Goal: Task Accomplishment & Management: Manage account settings

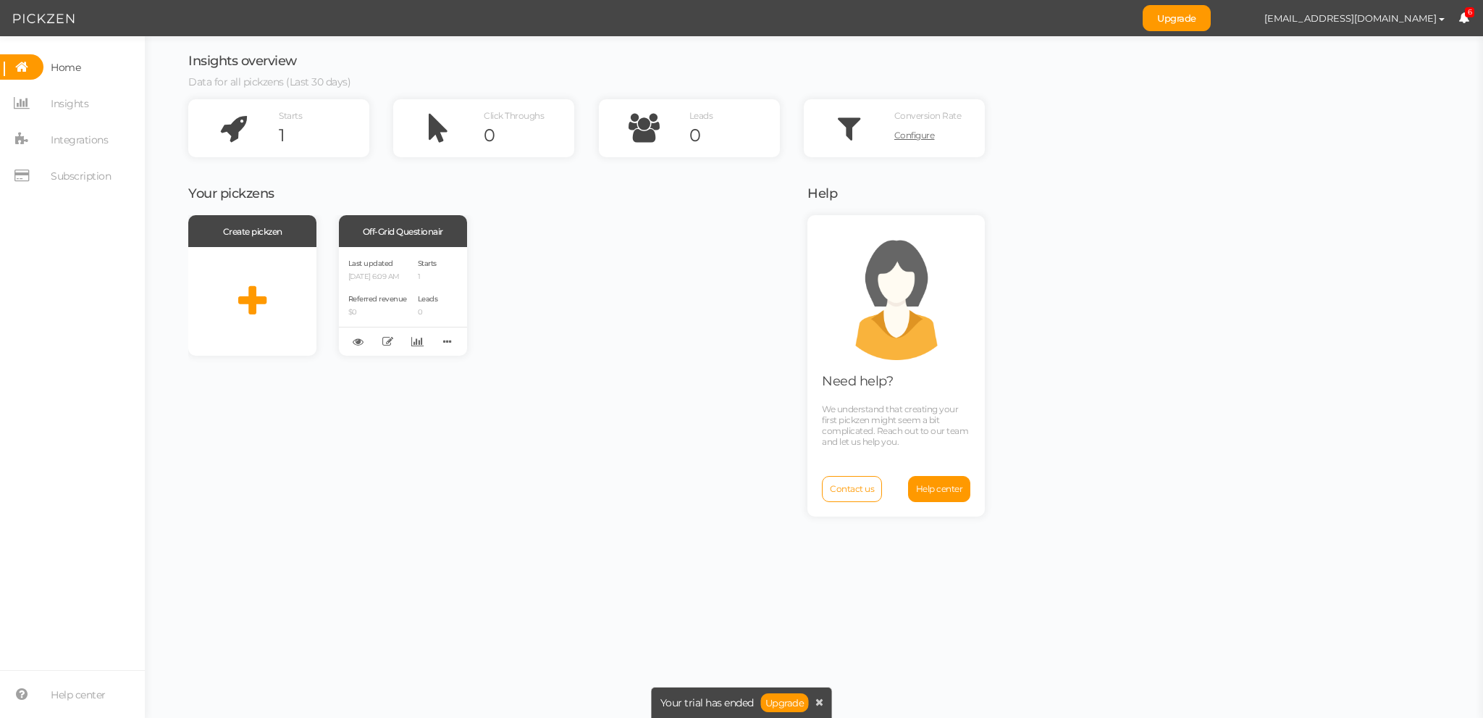
click at [1464, 14] on icon at bounding box center [1464, 17] width 11 height 11
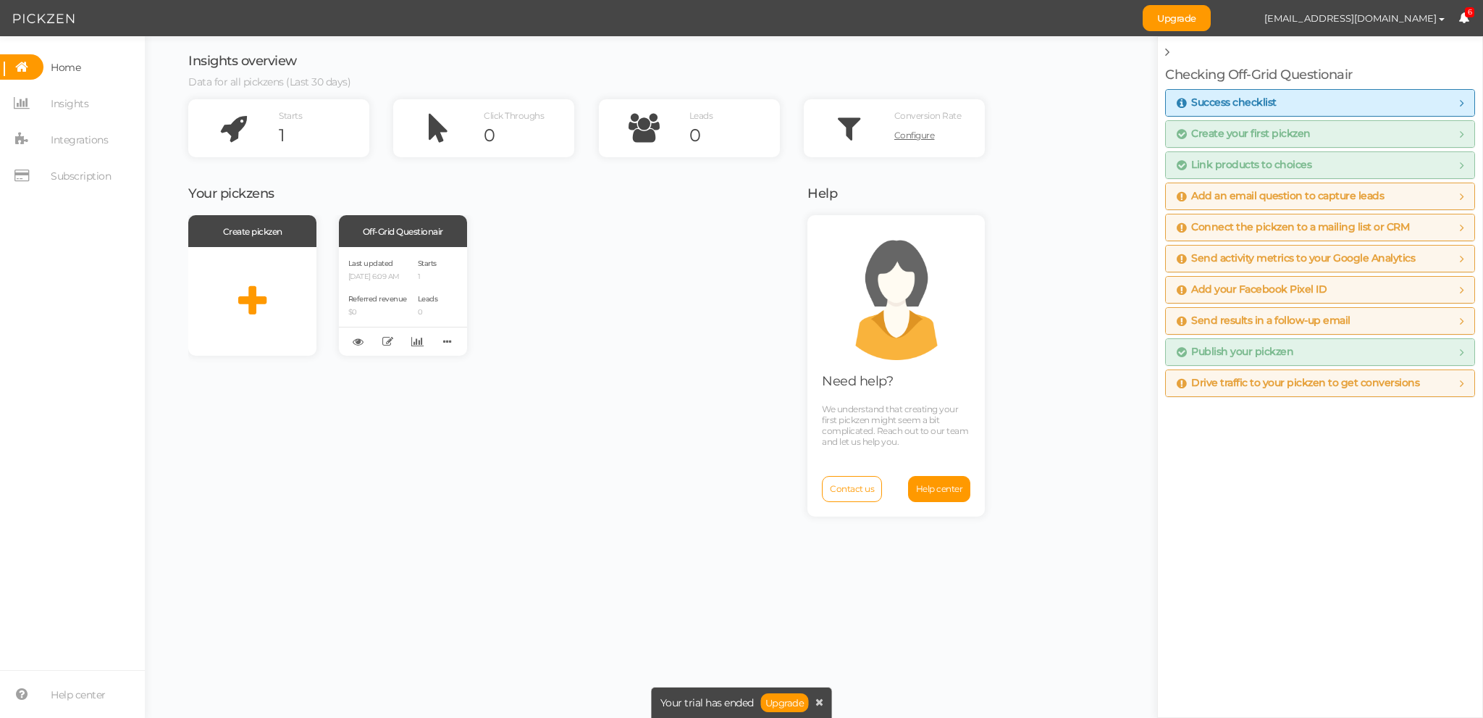
click at [1464, 14] on icon at bounding box center [1464, 17] width 11 height 11
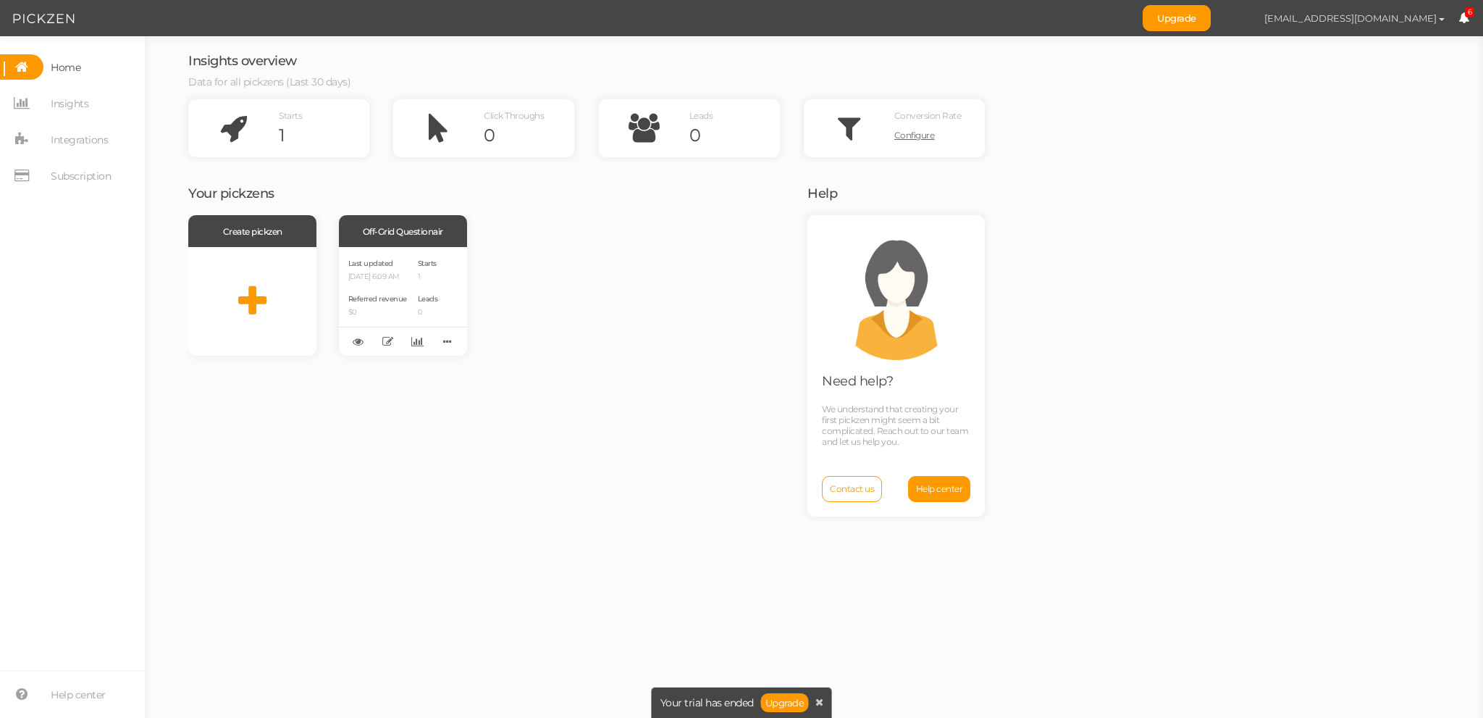
click at [1421, 17] on span "[EMAIL_ADDRESS][DOMAIN_NAME]" at bounding box center [1350, 18] width 172 height 12
click at [1422, 17] on span "[EMAIL_ADDRESS][DOMAIN_NAME]" at bounding box center [1350, 18] width 172 height 12
click at [81, 172] on span "Subscription" at bounding box center [81, 175] width 60 height 23
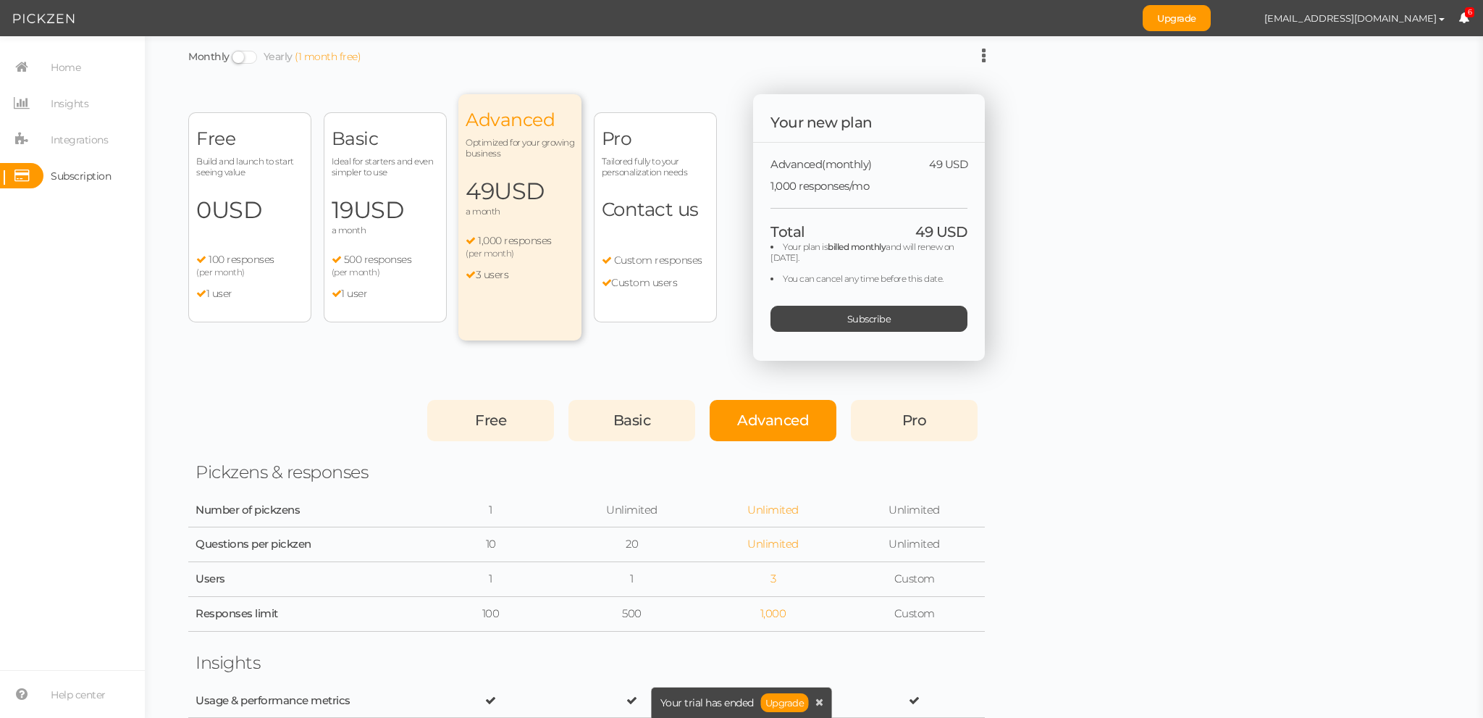
click at [226, 196] on span "USD" at bounding box center [236, 210] width 51 height 28
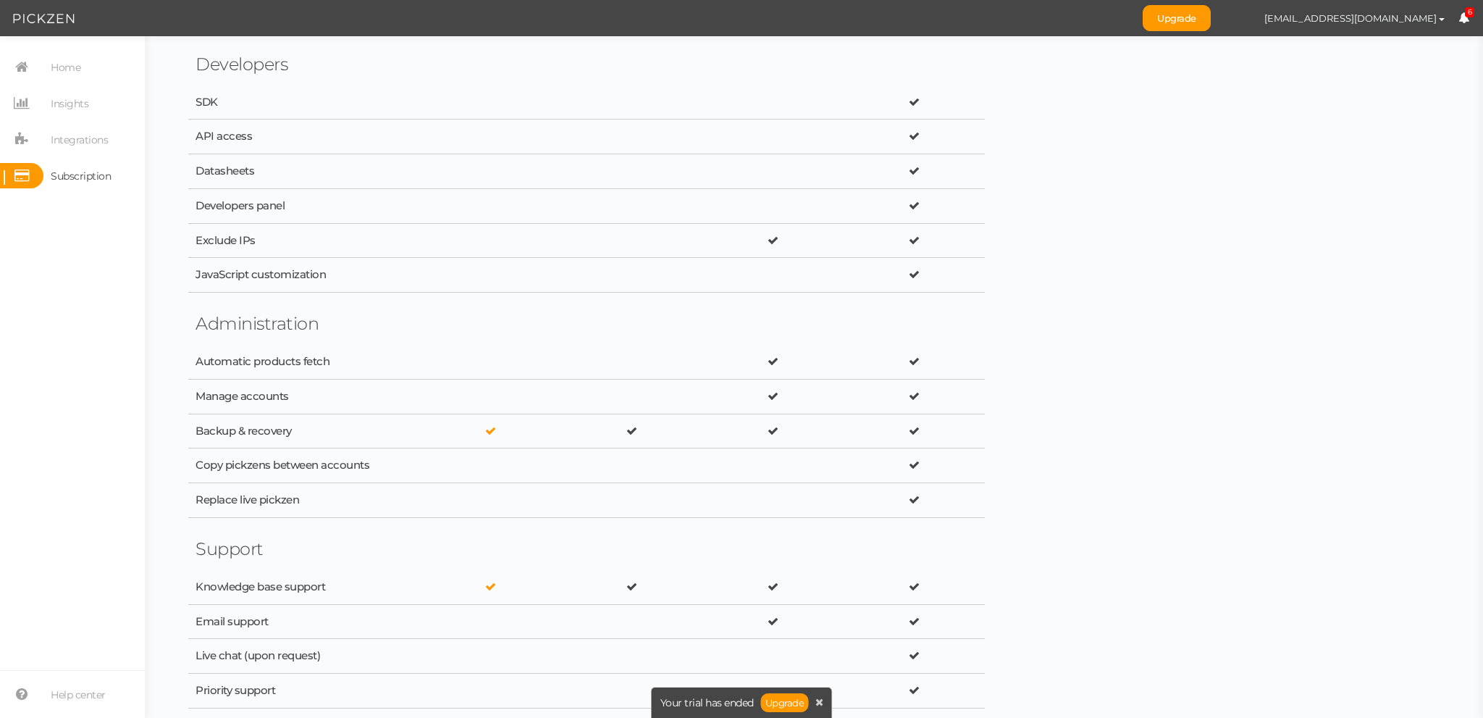
scroll to position [2329, 0]
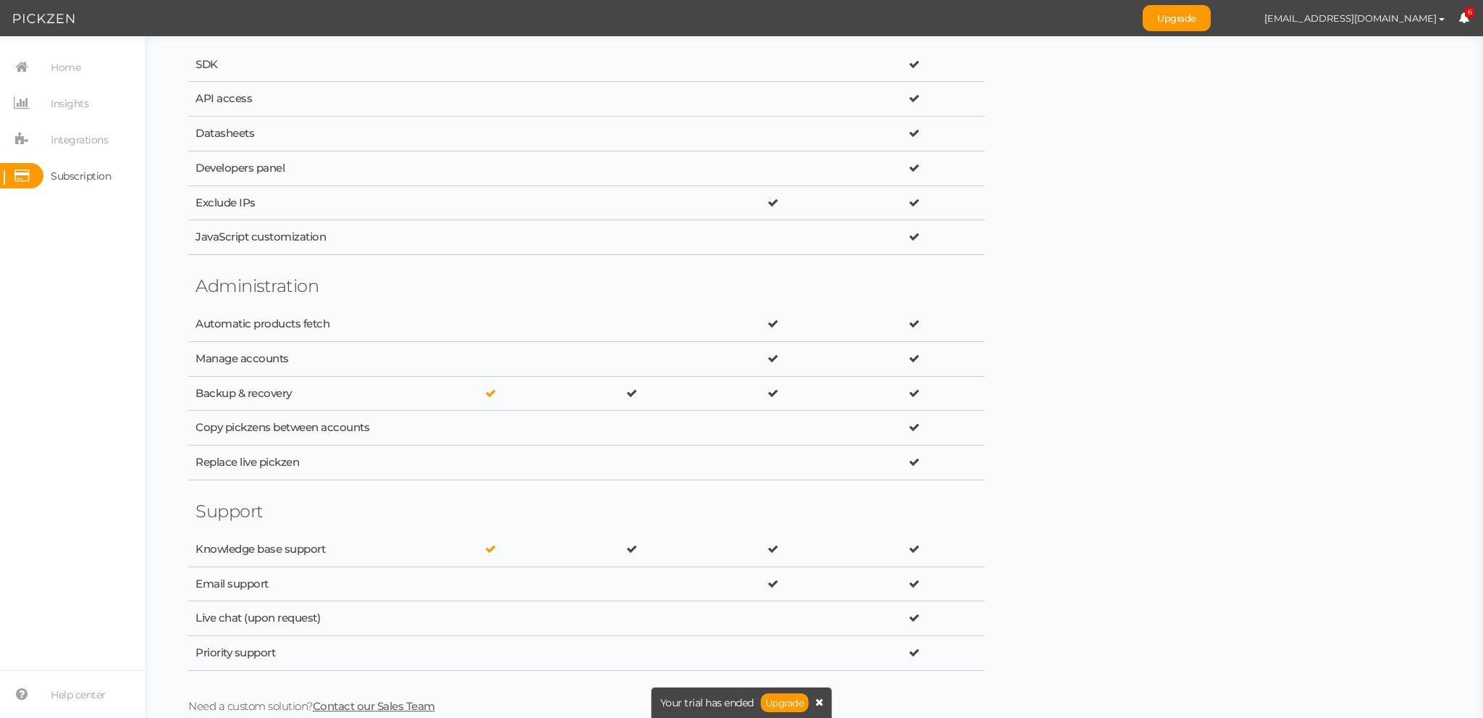
click at [823, 704] on icon at bounding box center [819, 702] width 8 height 10
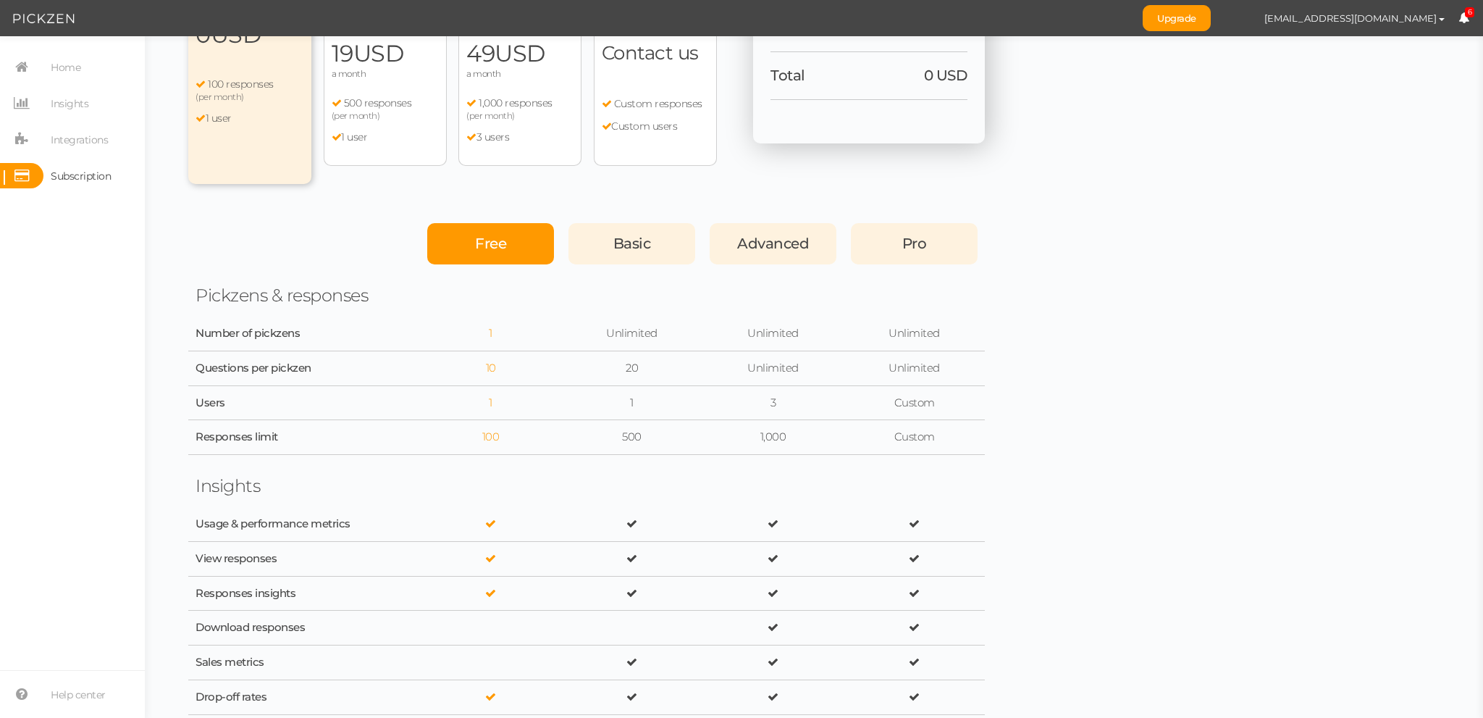
scroll to position [0, 0]
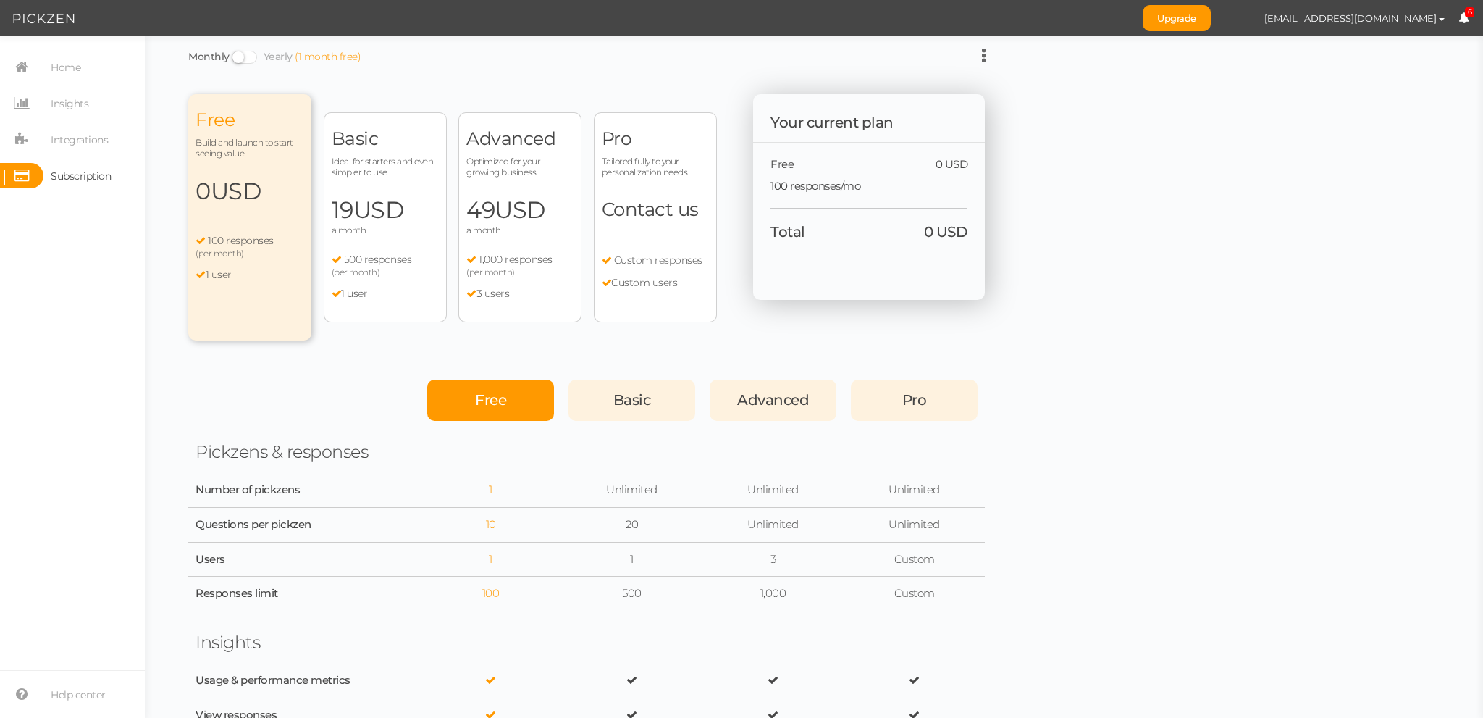
click at [506, 390] on div "Free" at bounding box center [490, 399] width 127 height 41
click at [56, 72] on span "Home" at bounding box center [66, 67] width 30 height 23
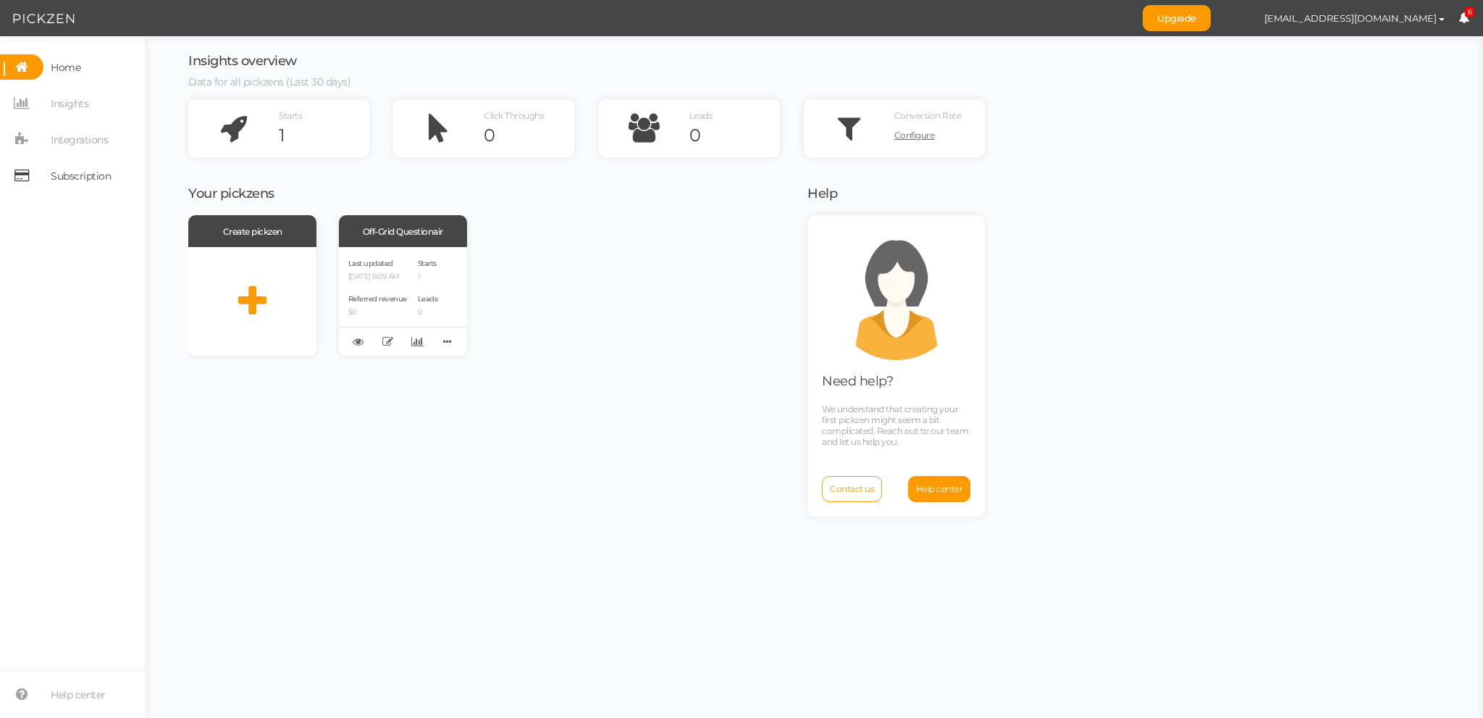
click at [96, 172] on span "Subscription" at bounding box center [81, 175] width 60 height 23
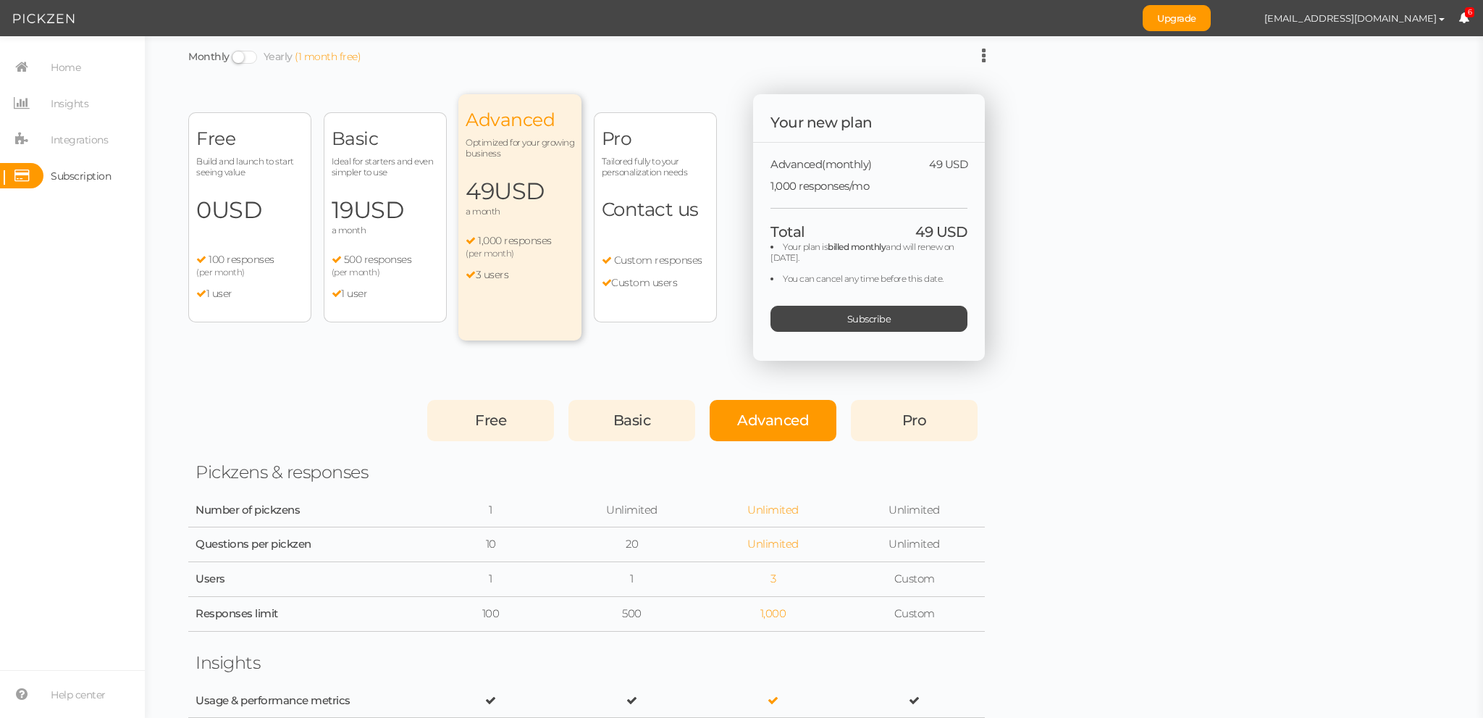
click at [243, 263] on span "100 responses" at bounding box center [242, 259] width 66 height 13
